Goal: Navigation & Orientation: Find specific page/section

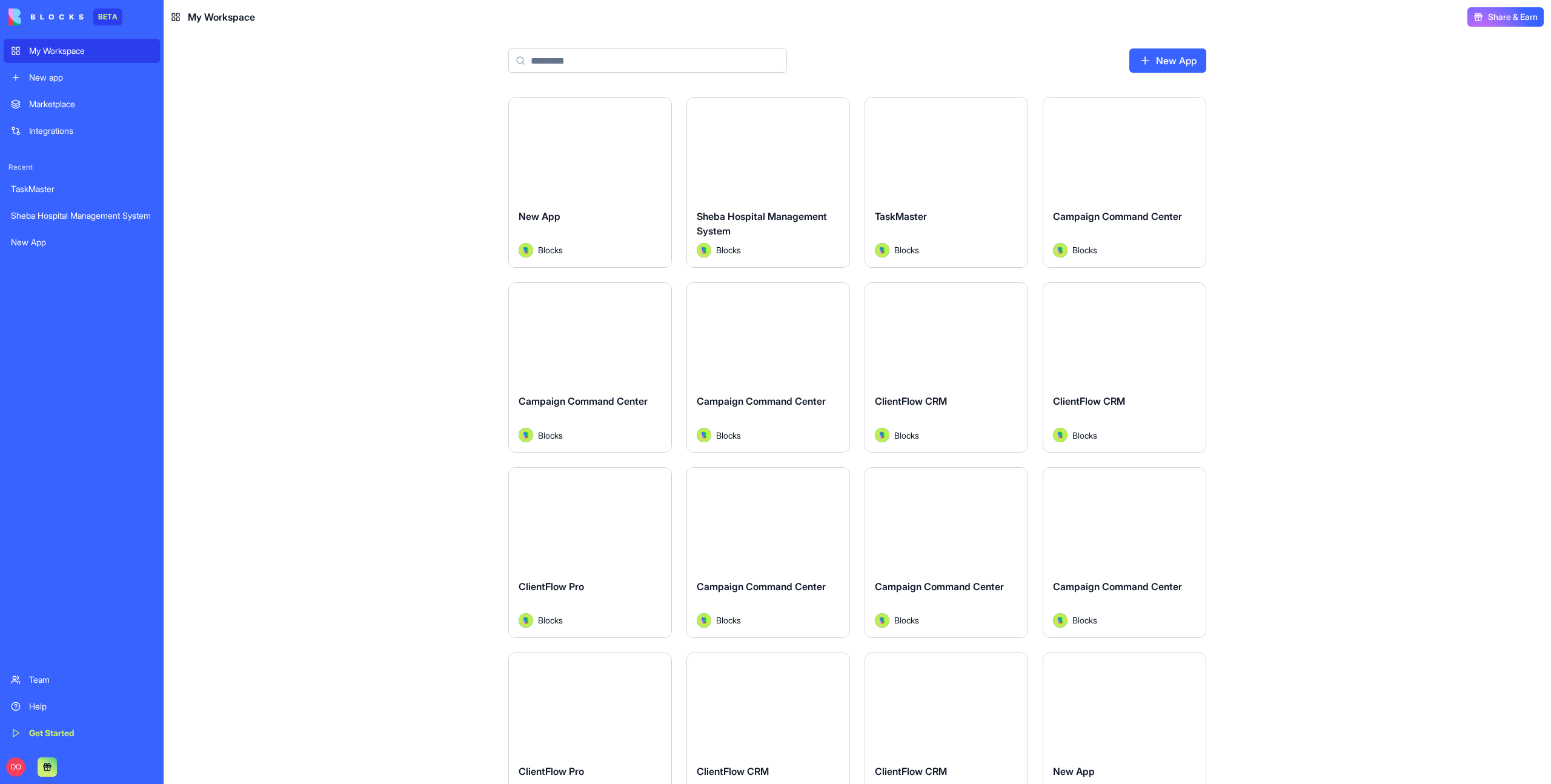
click at [1327, 461] on div "Launch New App Blocks Launch Sheba Hospital Management System Blocks Launch Tas…" at bounding box center [857, 440] width 1387 height 687
drag, startPoint x: 326, startPoint y: 128, endPoint x: 204, endPoint y: 39, distance: 151.0
click at [326, 128] on div "Launch New App Blocks Launch Sheba Hospital Management System Blocks Launch Tas…" at bounding box center [857, 440] width 1387 height 687
click at [1349, 131] on div "Launch New App Blocks Launch Sheba Hospital Management System Blocks Launch Tas…" at bounding box center [857, 440] width 1387 height 687
click at [1349, 130] on div "Launch New App RS Rotem Shay Launch Sheba Hospital Management System DN Don Neu…" at bounding box center [857, 440] width 1387 height 687
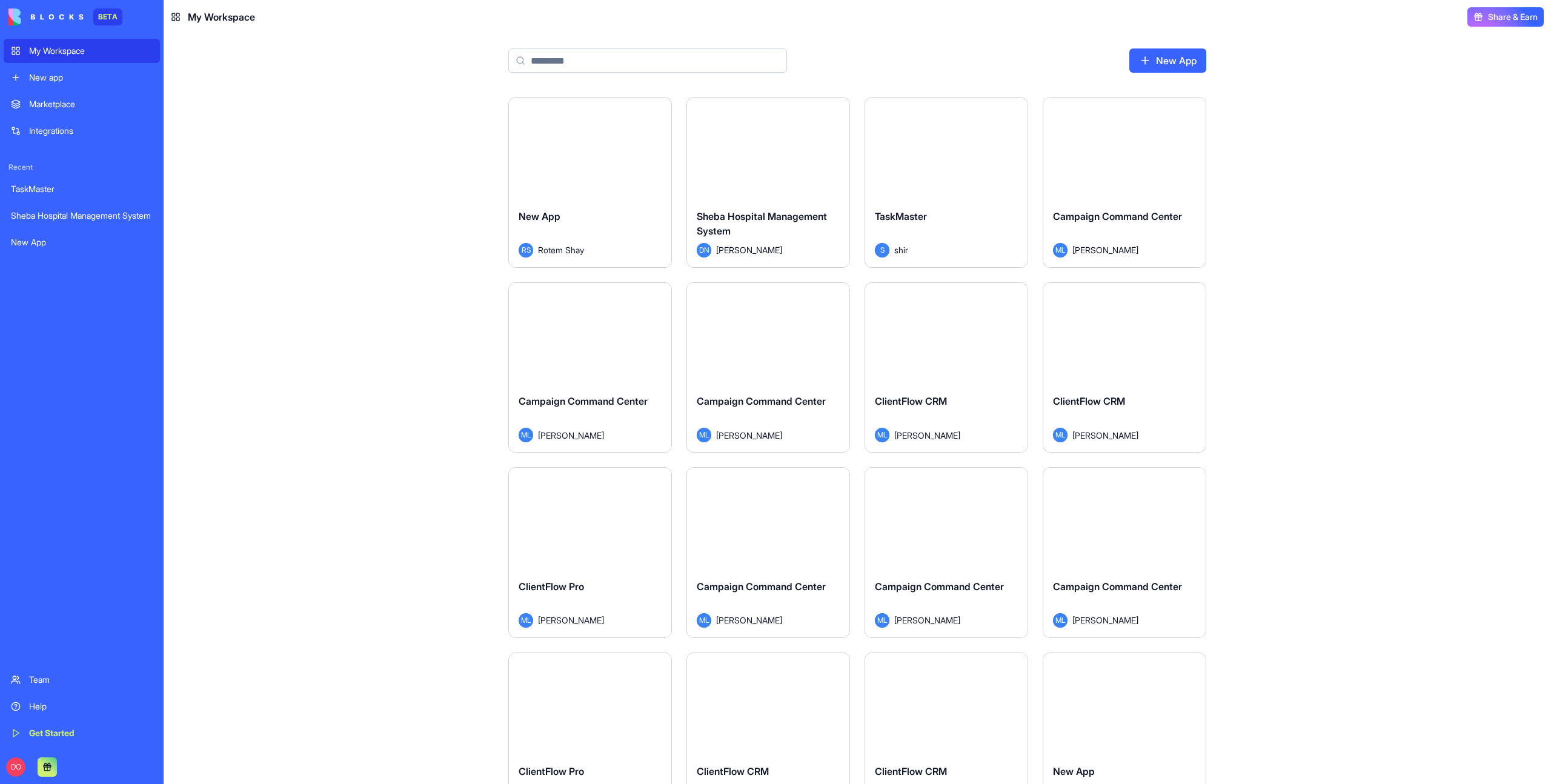
click at [352, 175] on div "Launch New App RS Rotem Shay Launch Sheba Hospital Management System DN Don Neu…" at bounding box center [857, 440] width 1387 height 687
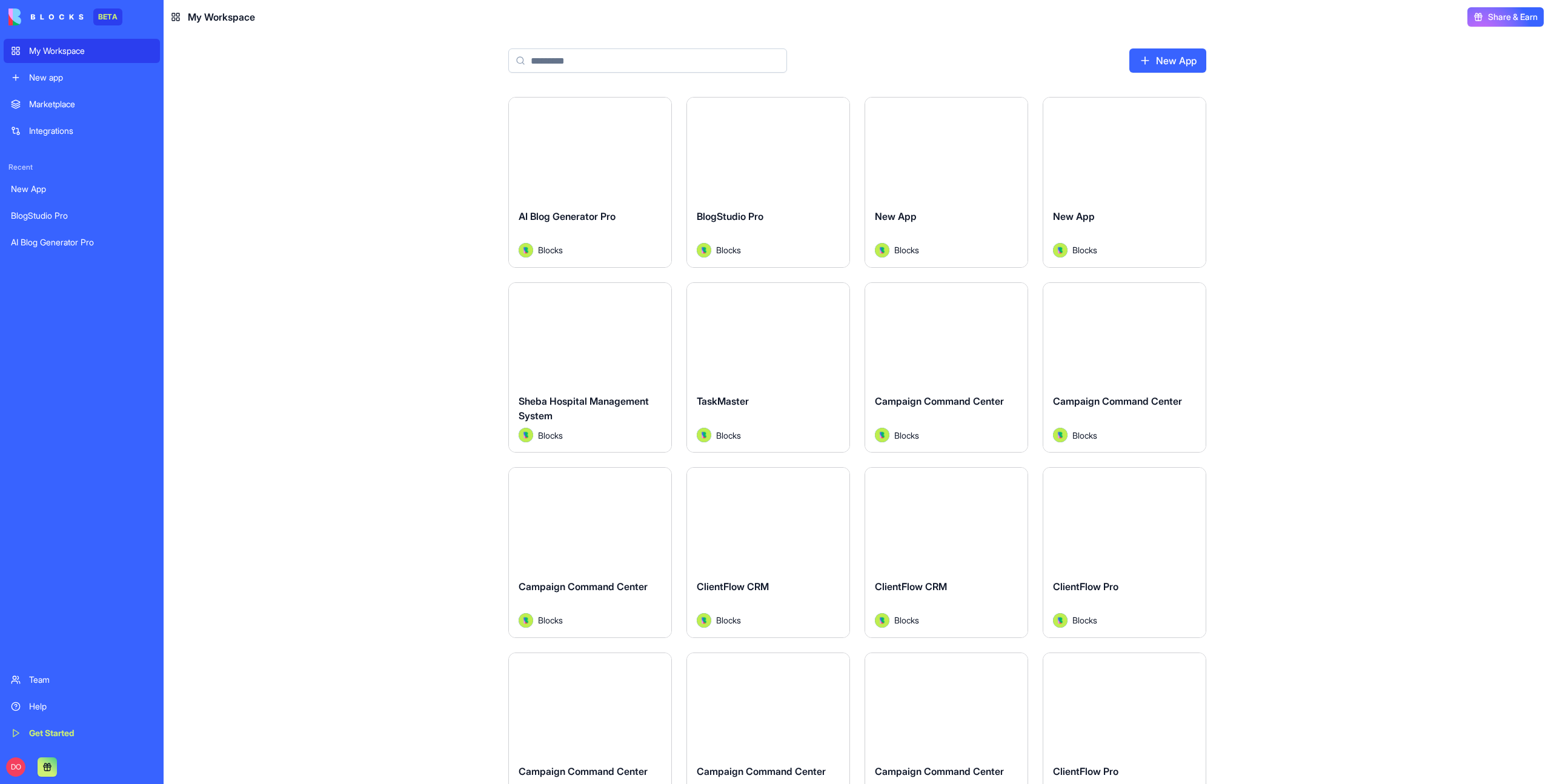
click at [1317, 201] on div "Launch AI Blog Generator Pro Blocks Launch BlogStudio Pro Blocks Launch New App…" at bounding box center [857, 440] width 1387 height 687
click at [344, 150] on div "Launch AI Blog Generator Pro Blocks Launch BlogStudio Pro Blocks Launch New App…" at bounding box center [857, 440] width 1387 height 687
click at [67, 43] on link "My Workspace" at bounding box center [81, 51] width 156 height 24
click at [284, 125] on div "Launch AI Blog Generator Pro RS [PERSON_NAME] Launch BlogStudio Pro RS [PERSON_…" at bounding box center [857, 440] width 1387 height 687
click at [101, 52] on div "My Workspace" at bounding box center [91, 51] width 124 height 12
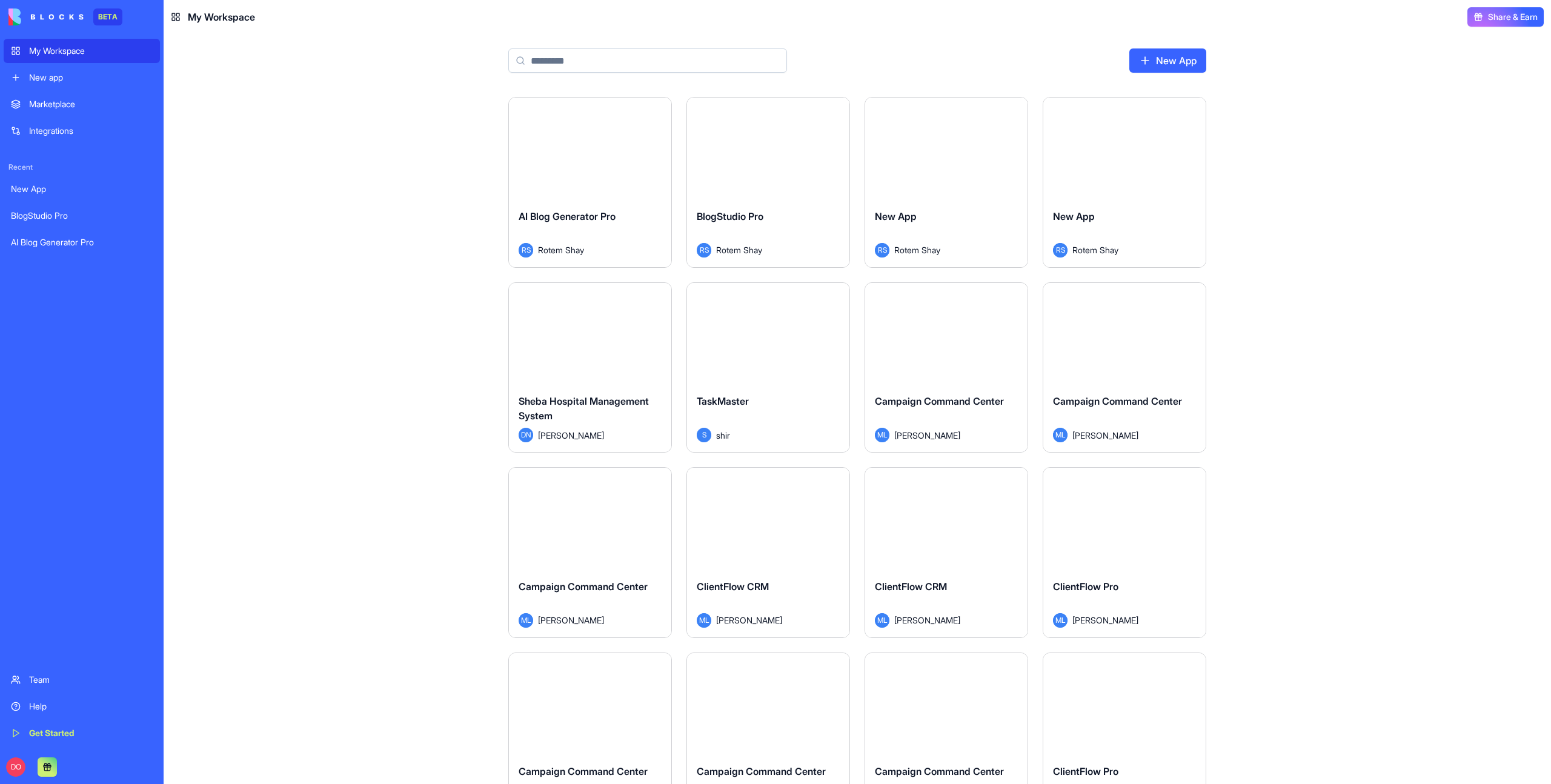
click at [62, 106] on div "Marketplace" at bounding box center [91, 105] width 124 height 12
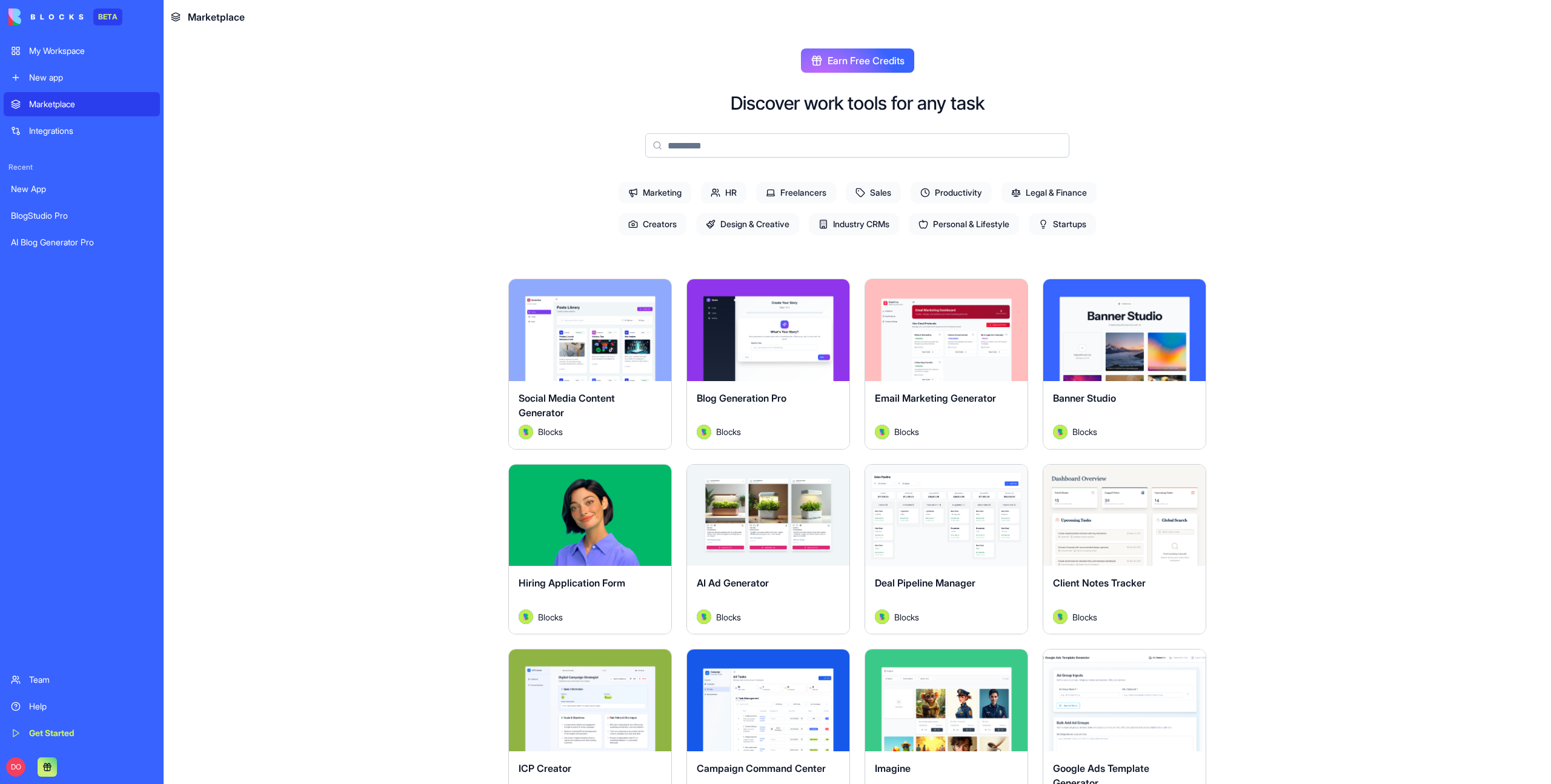
click at [60, 51] on div "My Workspace" at bounding box center [91, 51] width 124 height 12
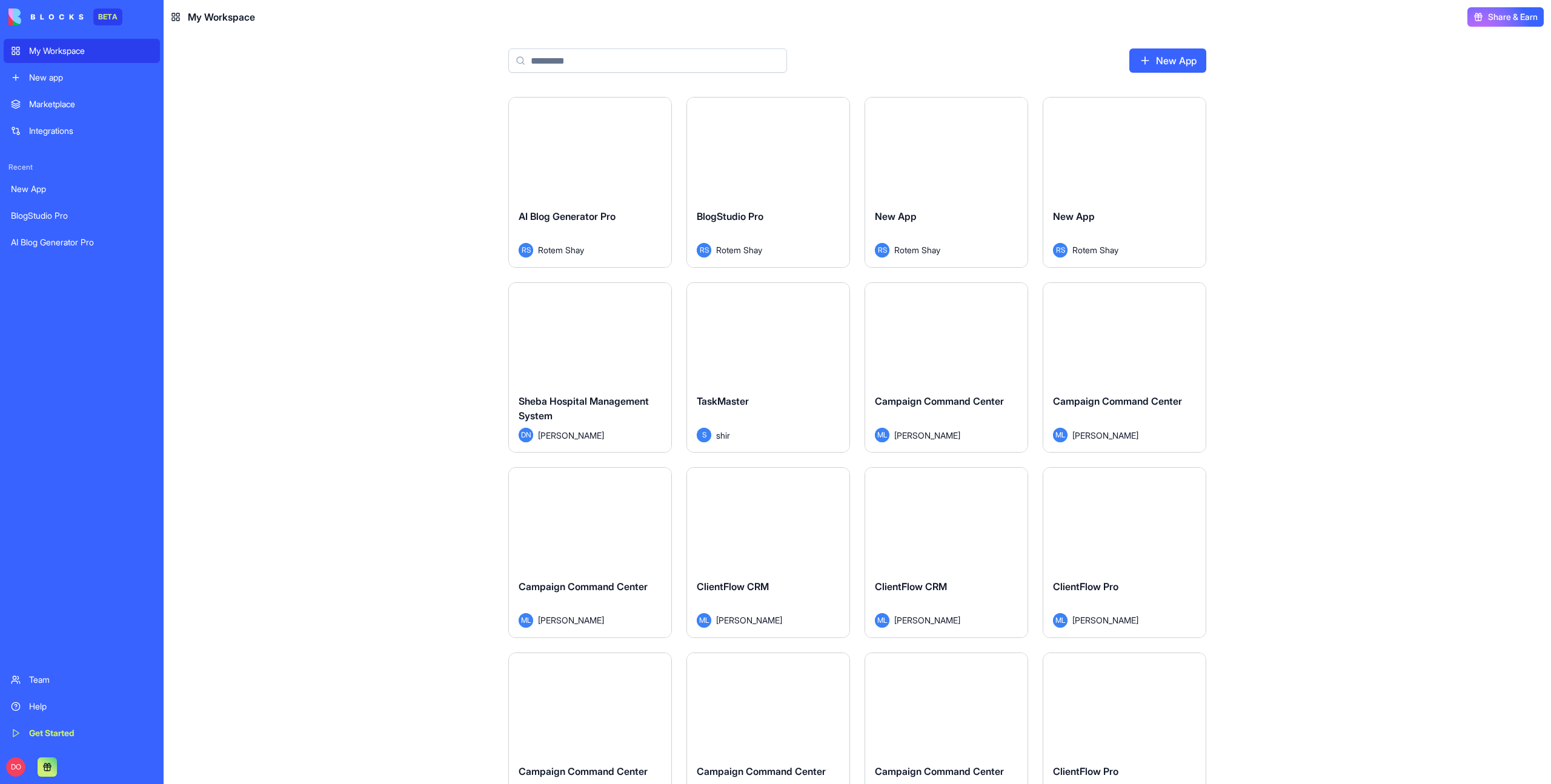
click at [333, 192] on div "Launch AI Blog Generator Pro RS [PERSON_NAME] Launch BlogStudio Pro RS [PERSON_…" at bounding box center [857, 440] width 1387 height 687
click at [1466, 243] on div "Launch AI Blog Generator Pro RS [PERSON_NAME] Launch BlogStudio Pro RS [PERSON_…" at bounding box center [857, 440] width 1387 height 687
